Goal: Information Seeking & Learning: Check status

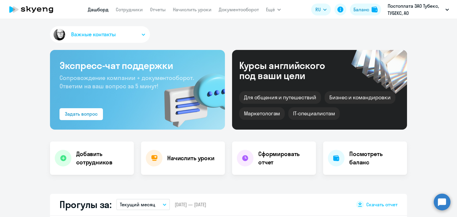
select select "30"
click at [121, 9] on link "Сотрудники" at bounding box center [129, 10] width 27 height 6
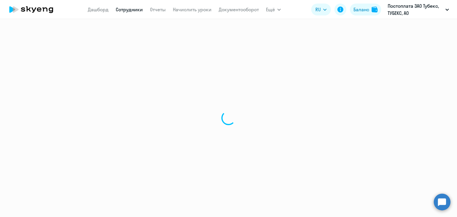
select select "30"
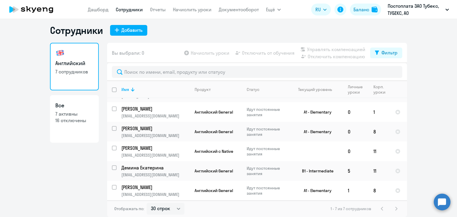
scroll to position [42, 0]
click at [150, 186] on p "[PERSON_NAME]" at bounding box center [154, 187] width 67 height 7
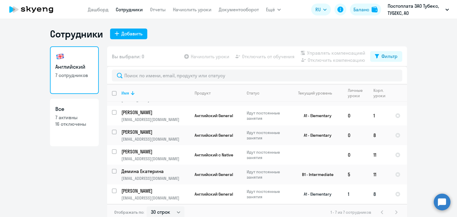
select select "english"
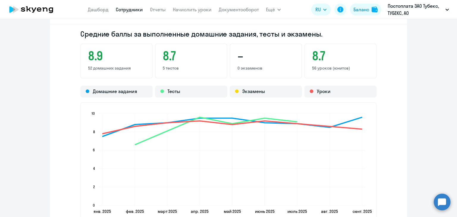
scroll to position [566, 0]
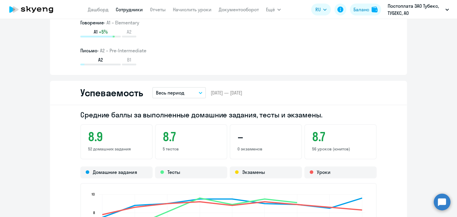
drag, startPoint x: 101, startPoint y: 4, endPoint x: 101, endPoint y: 7, distance: 3.9
click at [101, 4] on nav "[PERSON_NAME] Отчеты Начислить уроки Документооборот" at bounding box center [173, 10] width 171 height 12
click at [102, 11] on link "Дашборд" at bounding box center [98, 10] width 21 height 6
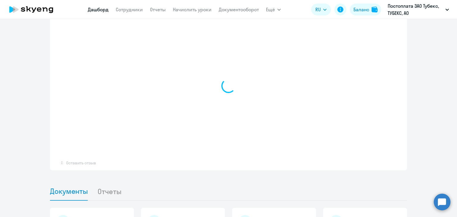
select select "30"
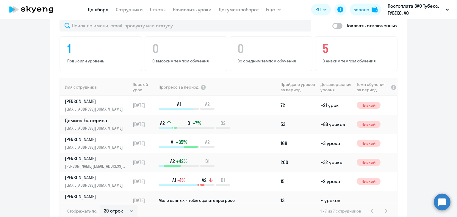
scroll to position [372, 0]
